Goal: Task Accomplishment & Management: Manage account settings

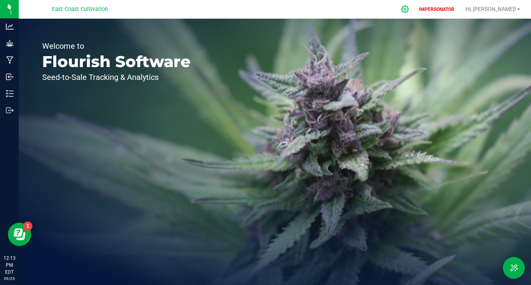
click at [409, 10] on icon at bounding box center [405, 9] width 8 height 8
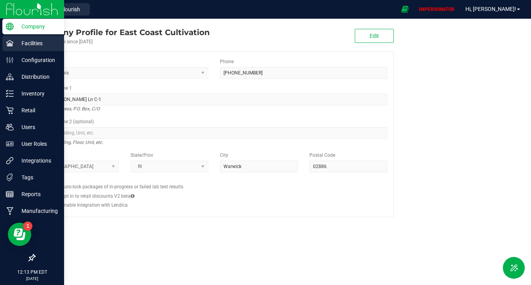
click at [15, 47] on p "Facilities" at bounding box center [37, 43] width 47 height 9
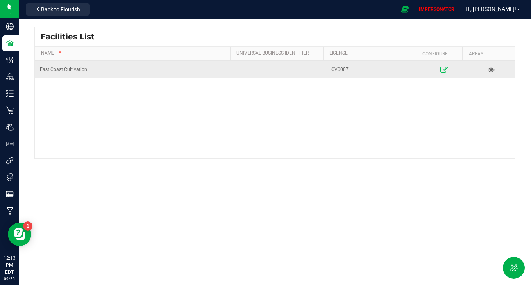
click at [440, 68] on icon at bounding box center [443, 69] width 7 height 5
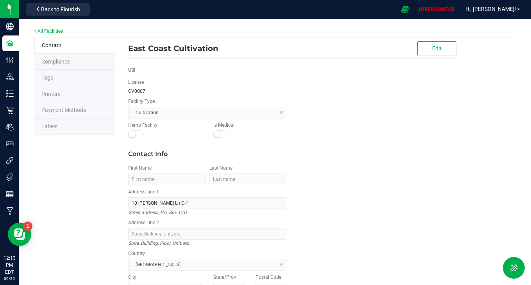
click at [62, 123] on li "Labels" at bounding box center [74, 127] width 80 height 16
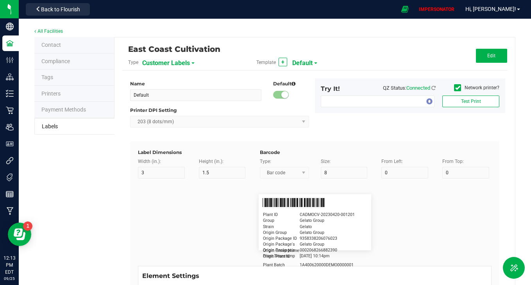
type input "2.25"
type input "1.25"
type input "20"
type input "5"
type input "Customer"
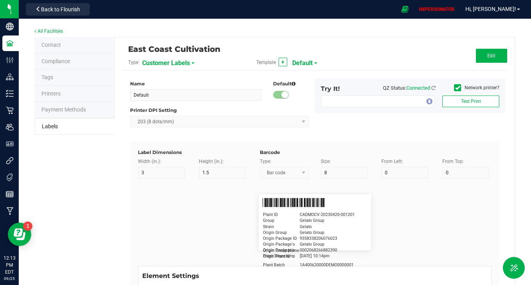
type input "15"
type input "5"
type input "Firstname Lastname"
type input "Product"
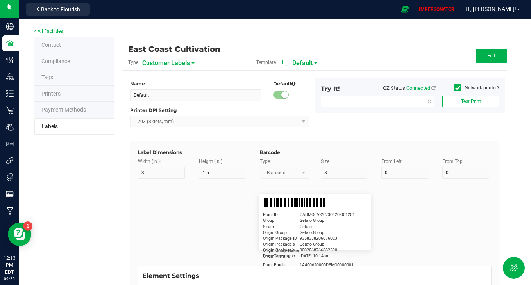
type input "15"
type input "5"
type input "10"
type input "GSC Oil Tincture"
type input "Qty"
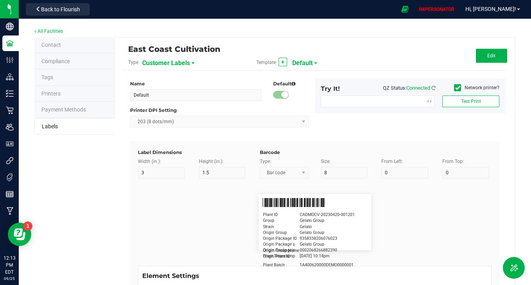
type input "5"
type input "15"
type input "3 ea"
type input "Physician"
type input "15"
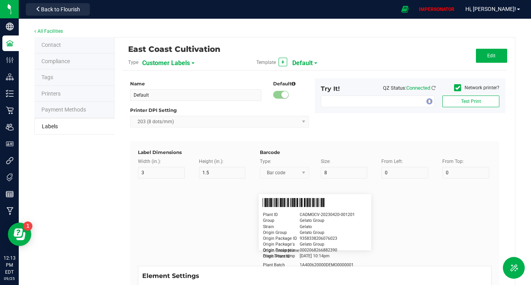
type input "5"
type input "Docfirst Doclast, MD."
type input "Order Date"
type input "15"
type input "5"
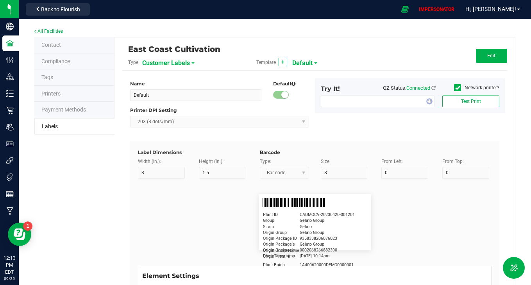
type input "25"
type input "4/20/2019 1:17 pm"
type input "Package ID"
type input "15"
type input "5"
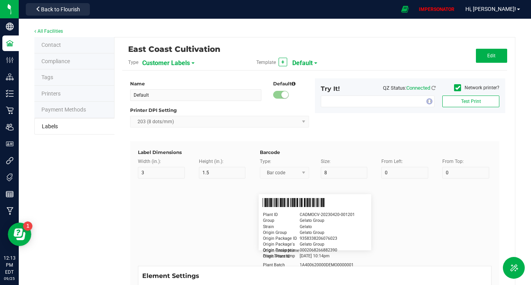
type input "10"
type input "CADMODS-20230420-096"
type input "Lot Number"
type input "15"
type input "5"
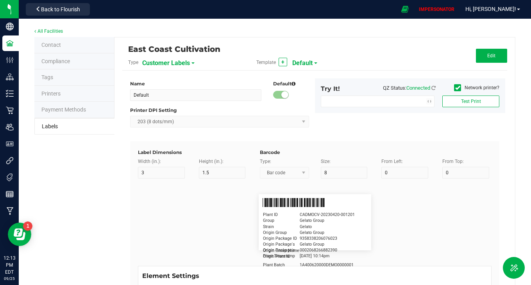
type input "10"
type input "LOTPXGDP-0912"
type input "Warning"
type input "15"
type input "5"
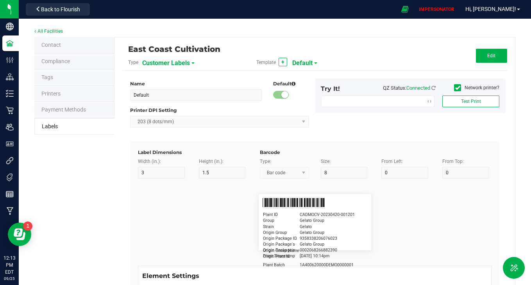
type input "30"
type input "Type Warning Here"
type input "Brand"
type input "15"
type input "5"
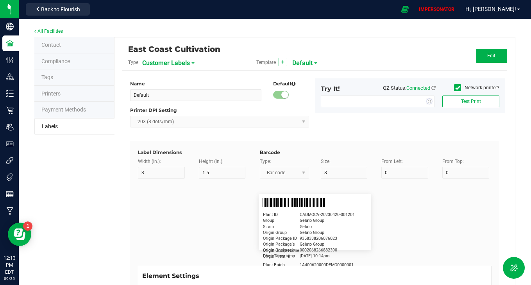
type input "30"
type input "Cannabis Co."
type input "NDC Number"
type input "15"
type input "5"
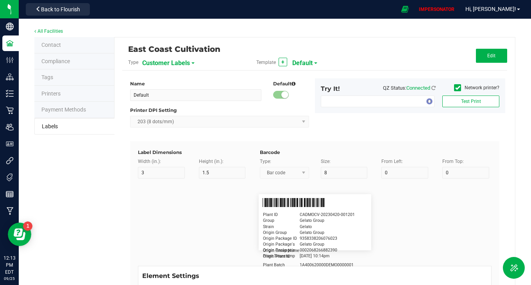
type input "30"
type input "0777-3105-02"
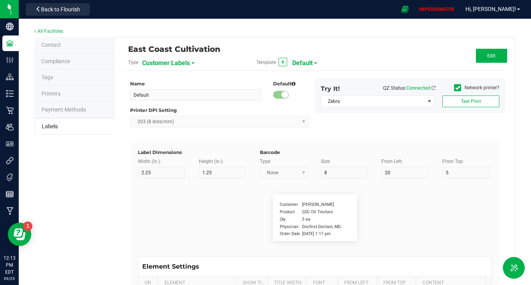
click at [166, 65] on span "Customer Labels" at bounding box center [166, 63] width 48 height 13
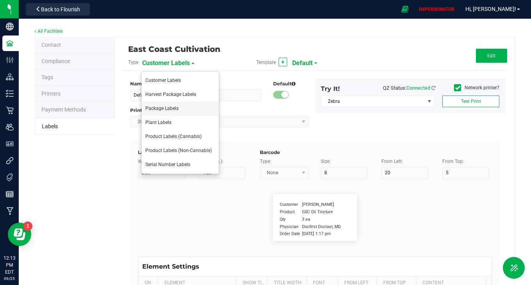
click at [161, 110] on span "Package Labels" at bounding box center [161, 108] width 33 height 5
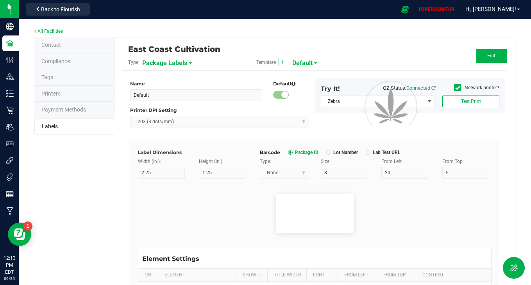
type input "4"
type input "3"
type input "5"
type input "40"
type input "Package ID"
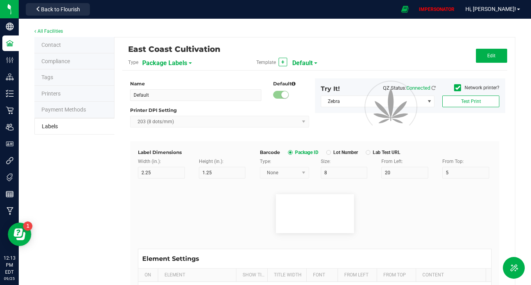
type input "25"
type input "10"
type input "CADMODS-20200420-096"
type input "SKU Name"
type input "25"
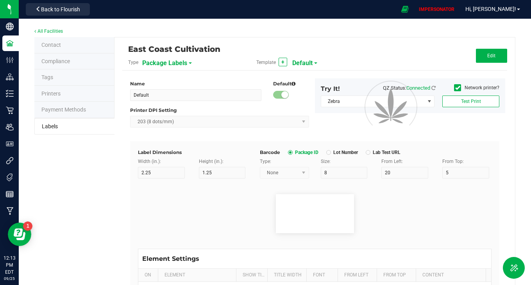
type input "10"
type input "Gelato Pen"
type input "Strain"
type input "25"
type input "10"
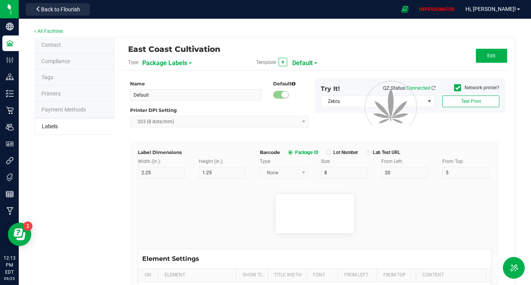
type input "Gelato"
type input "Size"
type input "25"
type input "10"
type input "44 ea"
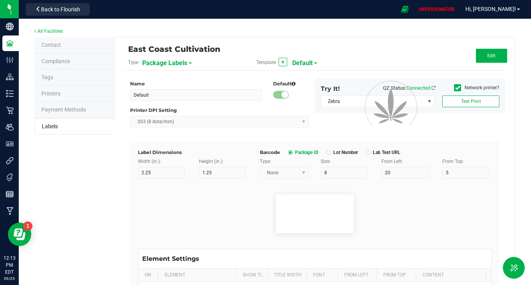
type input "Package Date"
type input "25"
type input "10"
type input "4/20/2019 10:14pm"
type input "Lot Number"
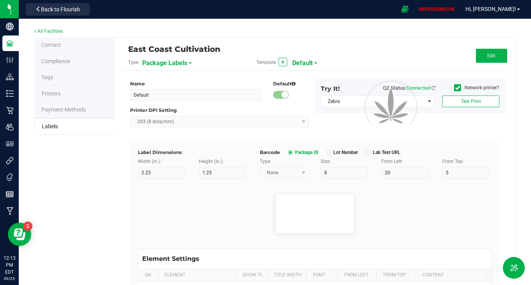
type input "25"
type input "10"
type input "30"
type input "LOT918234"
type input "SKU"
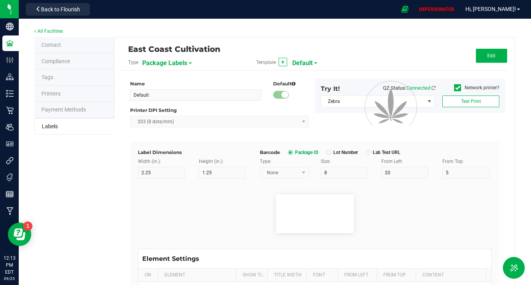
type input "25"
type input "10"
type input "30"
type input "42P017"
type input "Ref Field 1"
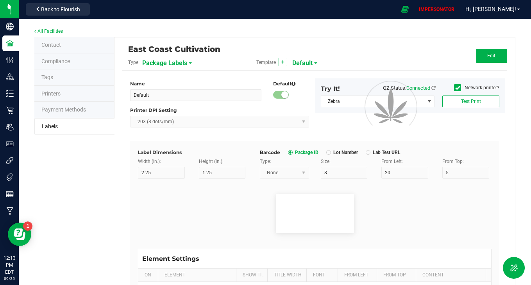
type input "25"
type input "10"
type input "35"
type input "Ref Field 1 Value"
type input "Ref Field 2"
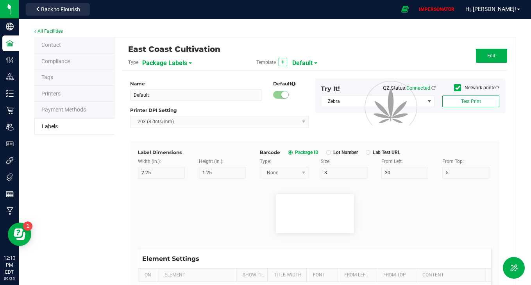
type input "25"
type input "10"
type input "35"
type input "Ref Field 2 Value"
type input "Ref Field 3"
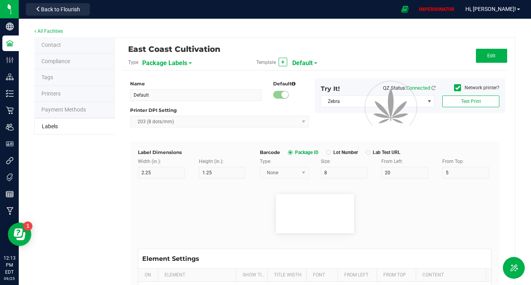
type input "25"
type input "10"
type input "35"
type input "Ref Field 3 Value"
type input "Item Ref Field 1"
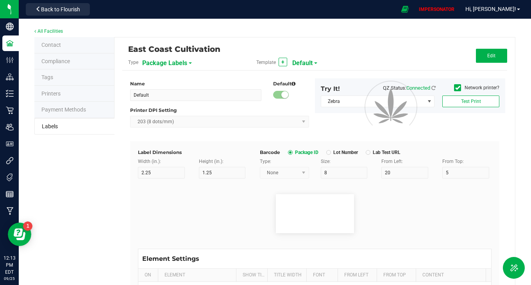
type input "25"
type input "10"
type input "35"
type input "Item Ref Field 1 Value"
type input "Item Ref Field 2"
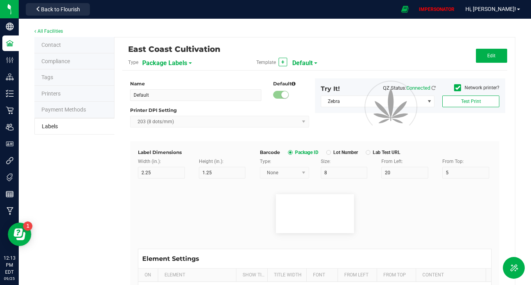
type input "25"
type input "10"
type input "35"
type input "Item Ref Field 2 Value"
type input "Item Ref Field 3"
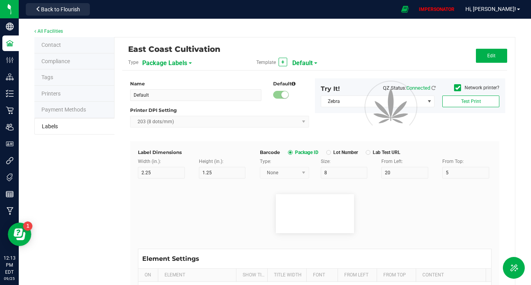
type input "25"
type input "10"
type input "35"
type input "Item Ref Field 3 Value"
type input "Item Ref Field 4"
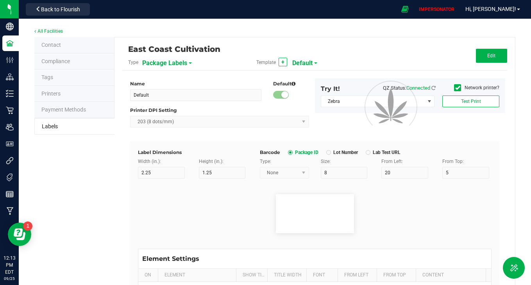
type input "25"
type input "10"
type input "35"
type input "Item Ref Field 4 Value"
type input "Item Ref Field 5"
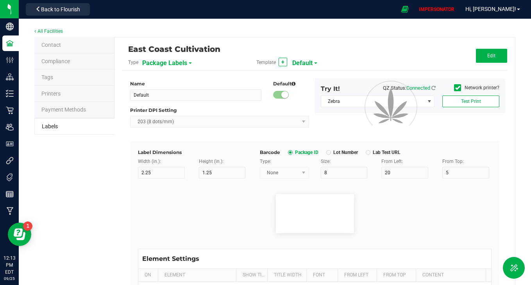
type input "25"
type input "10"
type input "35"
type input "Item Ref Field 5 Value"
type input "NDC Number"
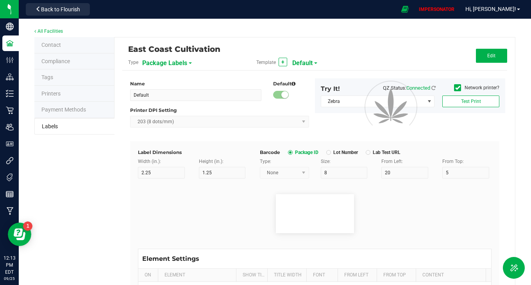
type input "25"
type input "10"
type input "35"
type input "0777-3105-02"
type input "Number of Servings"
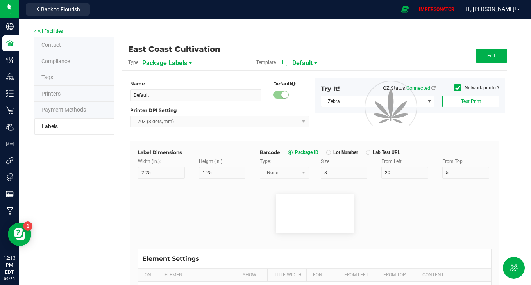
type input "25"
type input "10"
type input "35"
type input "4 servings/item"
type input "Serving Size"
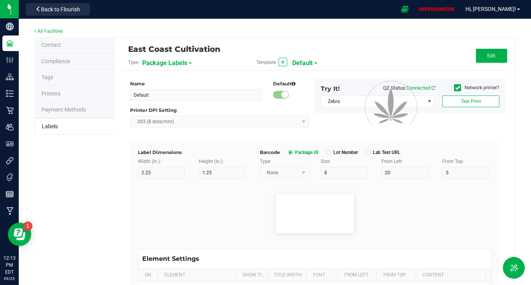
type input "25"
type input "10"
type input "35"
type input "1 cup"
type input "Serving Size (Grams)"
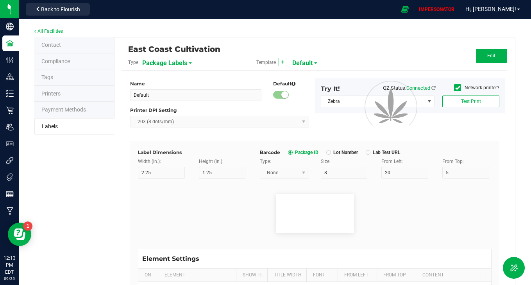
type input "25"
type input "10"
type input "35"
type input "4 g"
type input "Doses Per Unit"
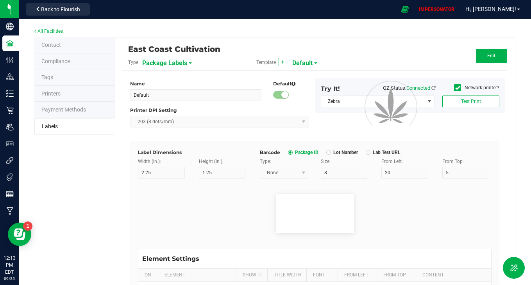
type input "25"
type input "10"
type input "35"
type input "20"
type input "Item Ingredients"
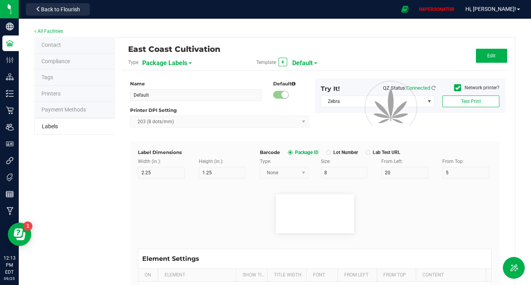
type input "25"
type input "10"
type input "35"
type input "Ingredient one, ingredient two"
type input "METRC Item Ingredients"
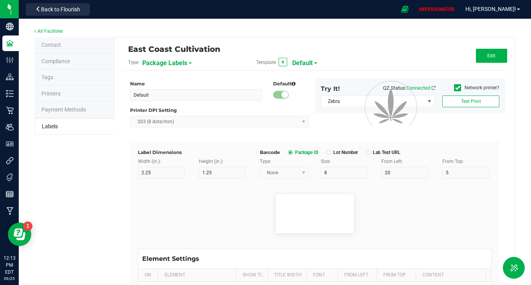
type input "25"
type input "10"
type input "35"
type input "Ingredient one, ingredient two"
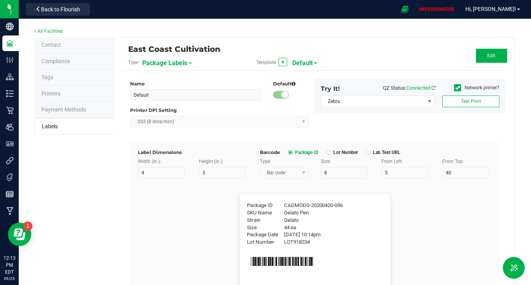
click at [299, 62] on span "Default" at bounding box center [302, 63] width 20 height 13
click at [333, 48] on div "East Coast Cultivation" at bounding box center [250, 49] width 245 height 13
click at [64, 12] on button "Back to Flourish" at bounding box center [58, 9] width 64 height 12
